Goal: Task Accomplishment & Management: Complete application form

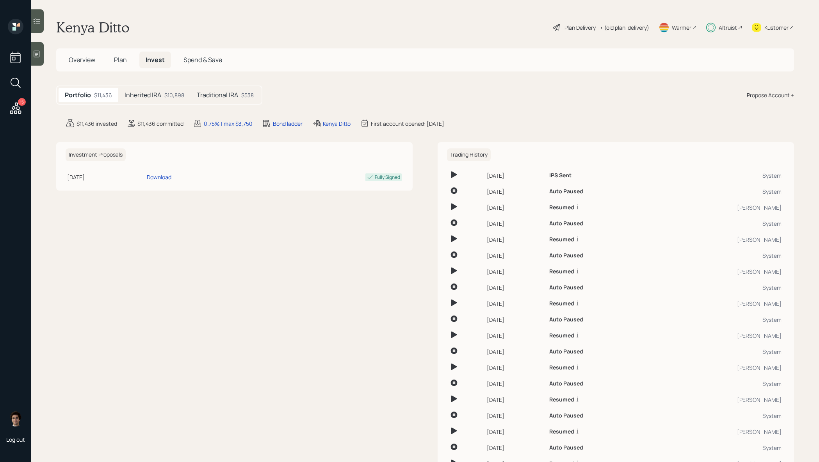
click at [730, 26] on div "Altruist" at bounding box center [727, 27] width 18 height 8
click at [161, 92] on h5 "Inherited IRA" at bounding box center [142, 94] width 37 height 7
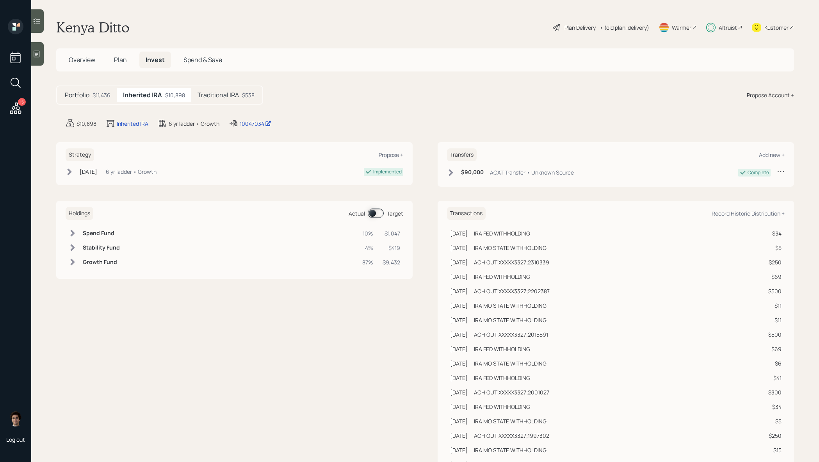
click at [99, 94] on div "$11,436" at bounding box center [101, 95] width 18 height 8
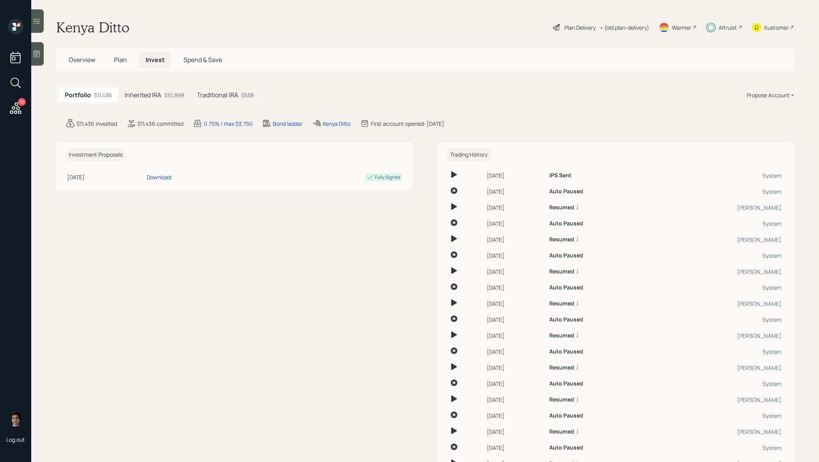
click at [121, 59] on span "Plan" at bounding box center [120, 59] width 13 height 9
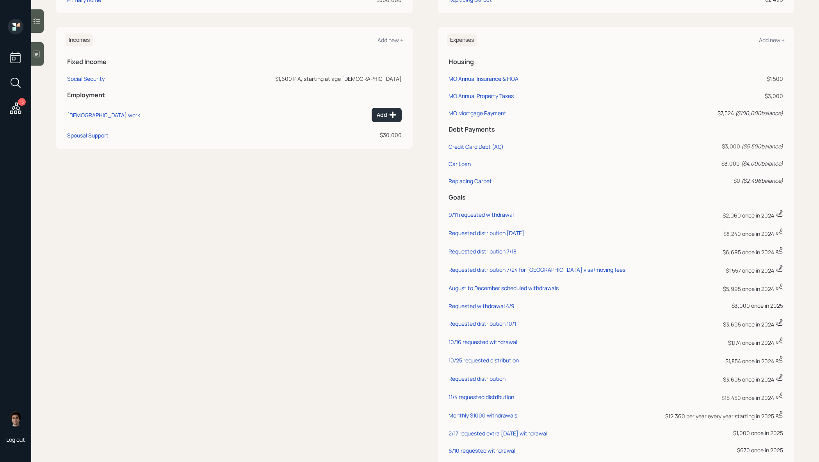
scroll to position [289, 0]
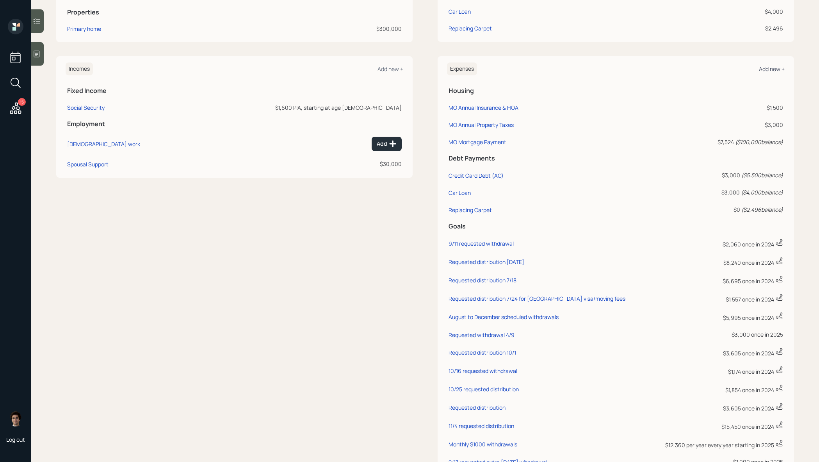
click at [773, 71] on div "Add new +" at bounding box center [772, 68] width 26 height 7
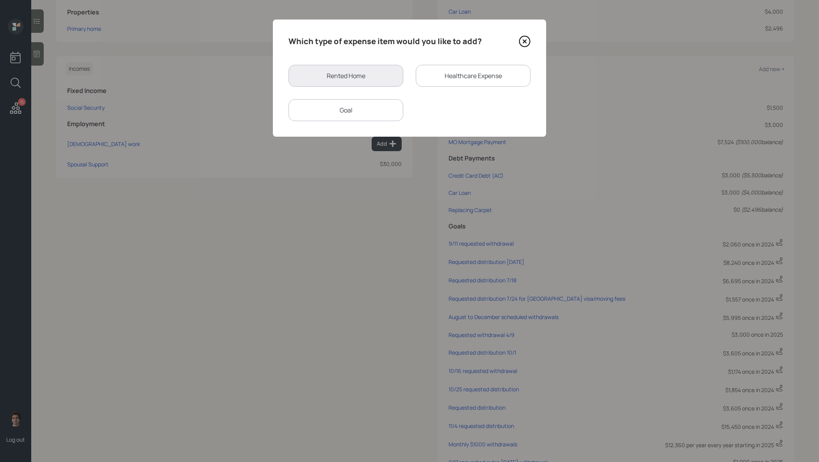
click at [370, 103] on div "Goal" at bounding box center [345, 110] width 115 height 22
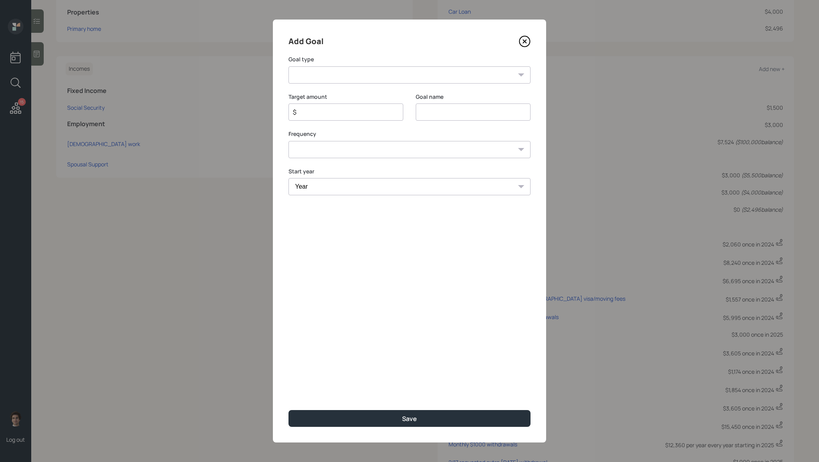
click at [373, 87] on div "Add Goal Goal type Create an emergency fund Donate to charity Purchase a home M…" at bounding box center [409, 231] width 273 height 423
click at [373, 84] on div "Add Goal Goal type Create an emergency fund Donate to charity Purchase a home M…" at bounding box center [409, 231] width 273 height 423
click at [375, 71] on select "Create an emergency fund Donate to charity Purchase a home Make a purchase Supp…" at bounding box center [409, 74] width 242 height 17
select select "other"
type input "Other"
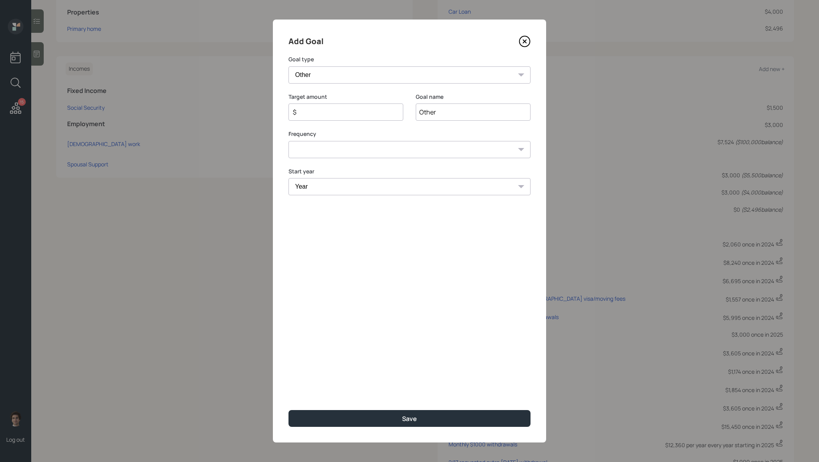
click at [345, 119] on div "$" at bounding box center [345, 111] width 115 height 17
click at [348, 115] on input "$" at bounding box center [342, 111] width 101 height 9
type input "$ 75"
click at [445, 110] on input "Other" at bounding box center [473, 111] width 115 height 17
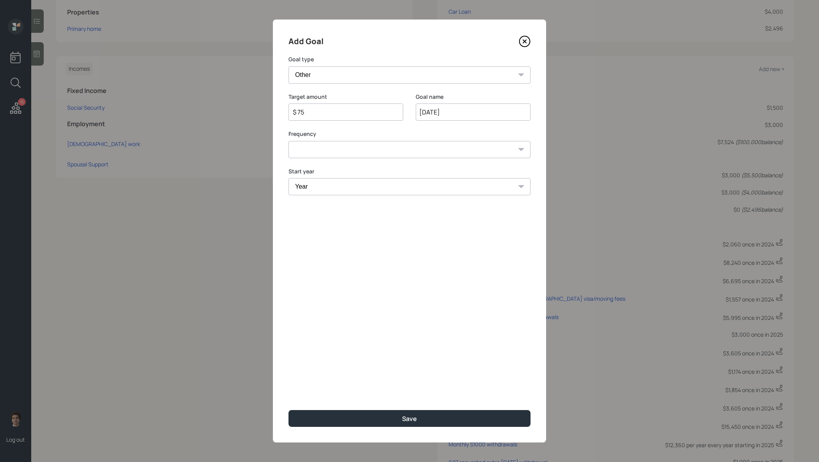
type input "[DATE]"
click at [393, 155] on select "One time Every 1 year Every 2 years Every 3 years Every 4 years Every 5 years E…" at bounding box center [409, 149] width 242 height 17
select select "0"
click at [371, 183] on select "Year [DATE] 2026 2027 2028 2029 2030 2031 2032 2033 2034 2035 2036 2037 2038 20…" at bounding box center [409, 186] width 242 height 17
select select "2025"
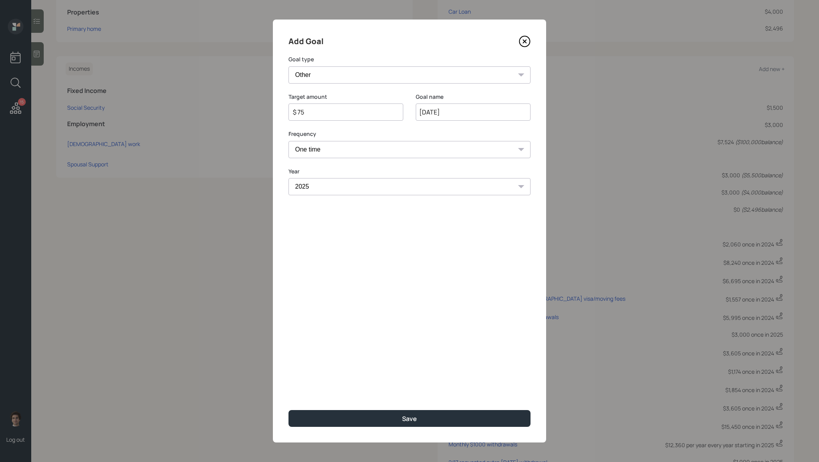
click at [465, 110] on input "[DATE]" at bounding box center [473, 111] width 115 height 17
type input "[DATE] requested withdrawal"
click at [288, 410] on button "Save" at bounding box center [409, 418] width 242 height 17
type input "$"
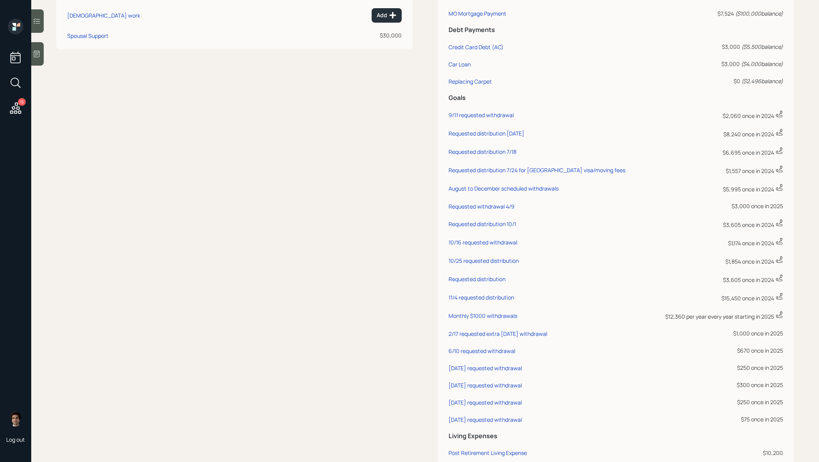
scroll to position [418, 0]
